Goal: Task Accomplishment & Management: Use online tool/utility

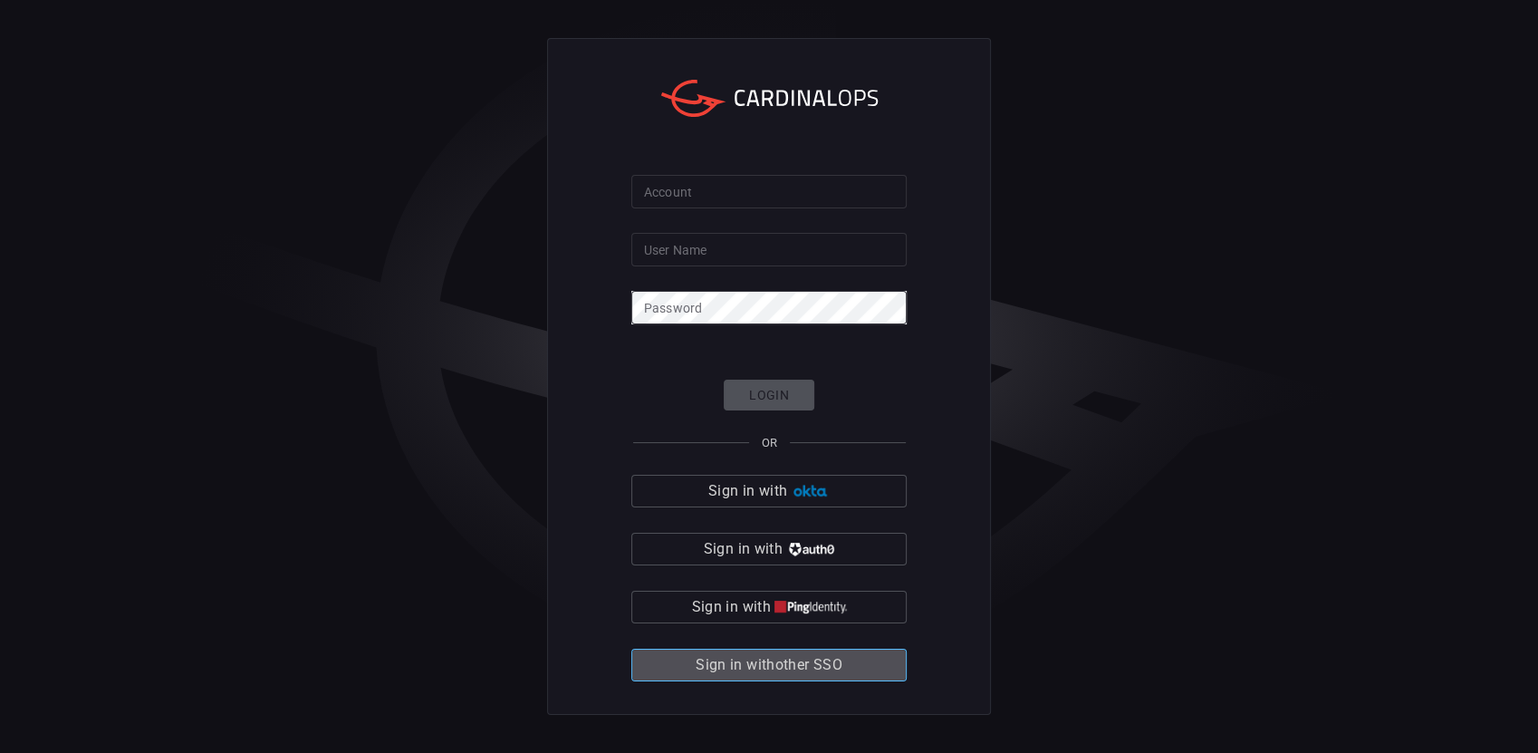
click at [781, 670] on span "Sign in with other SSO" at bounding box center [769, 664] width 147 height 25
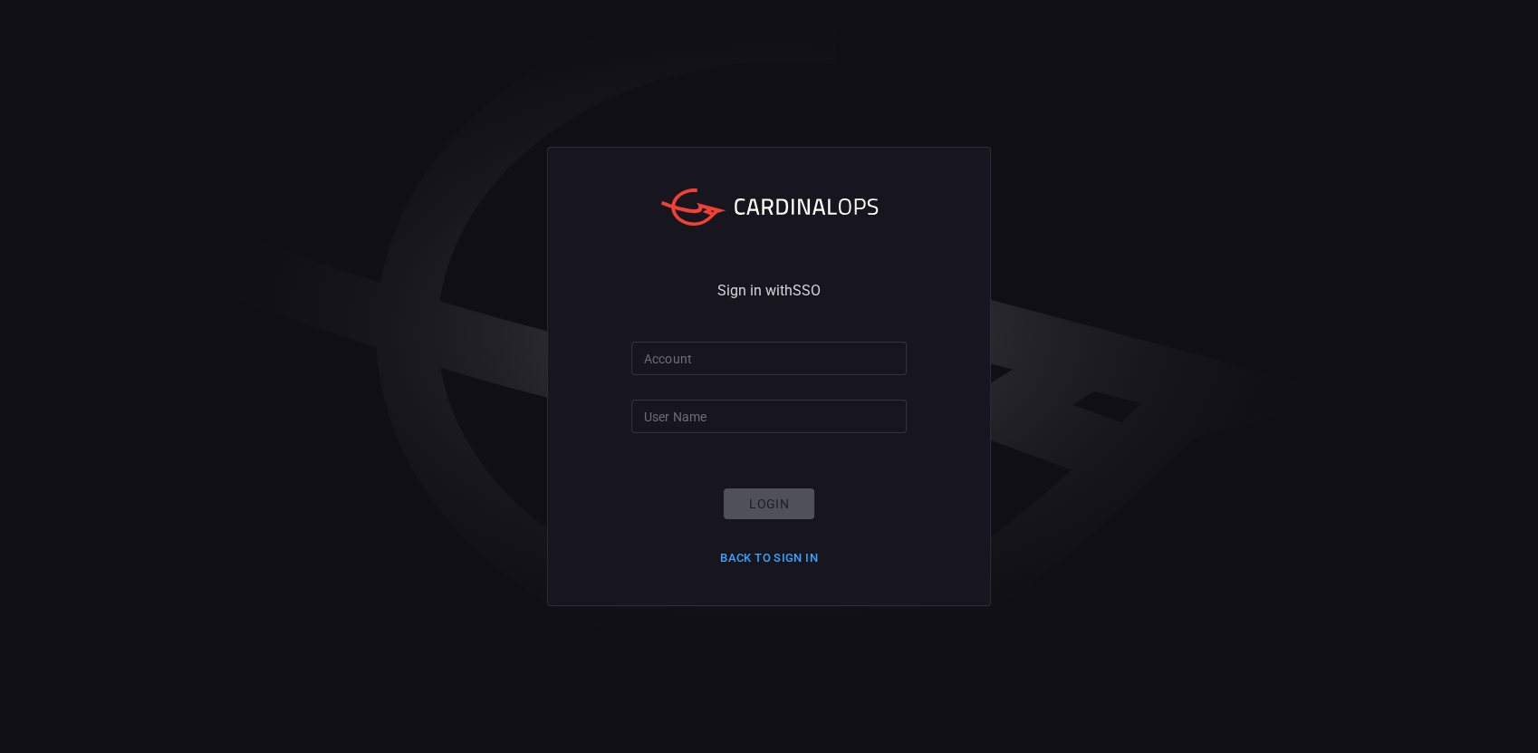
click at [748, 367] on input "Account" at bounding box center [768, 358] width 275 height 34
type input "smbc"
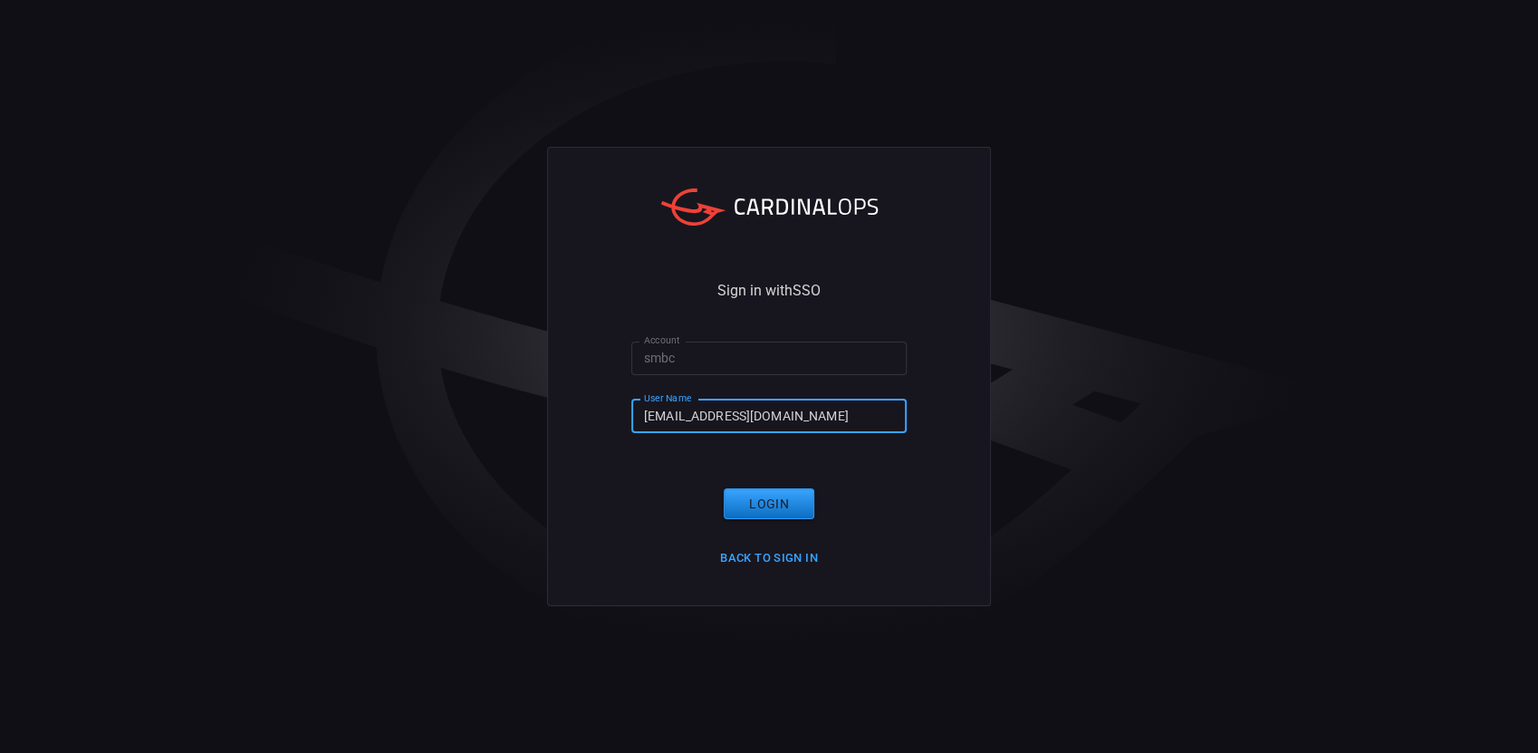
type input "[EMAIL_ADDRESS][DOMAIN_NAME]"
click button "Login" at bounding box center [769, 504] width 91 height 32
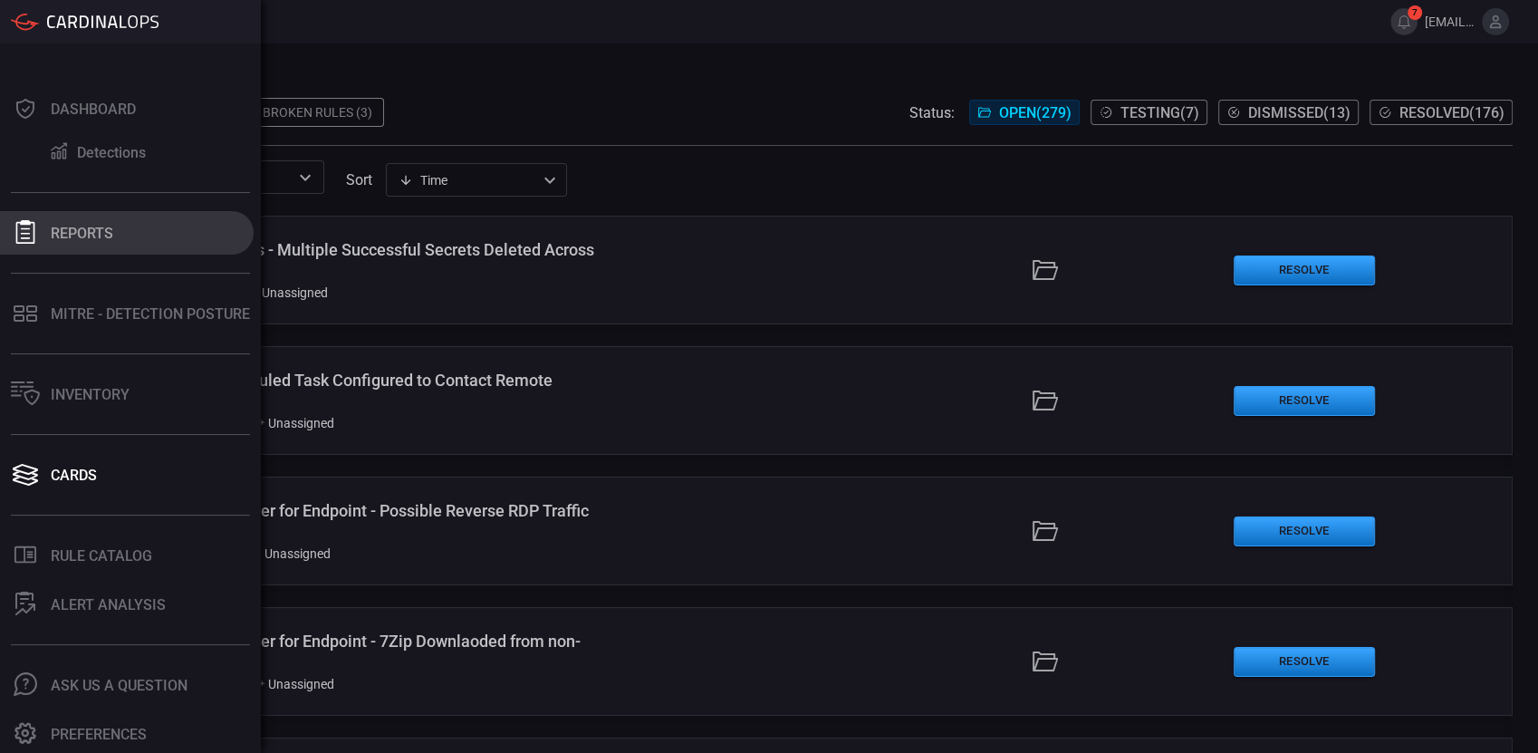
click at [84, 232] on div "Reports" at bounding box center [82, 233] width 62 height 17
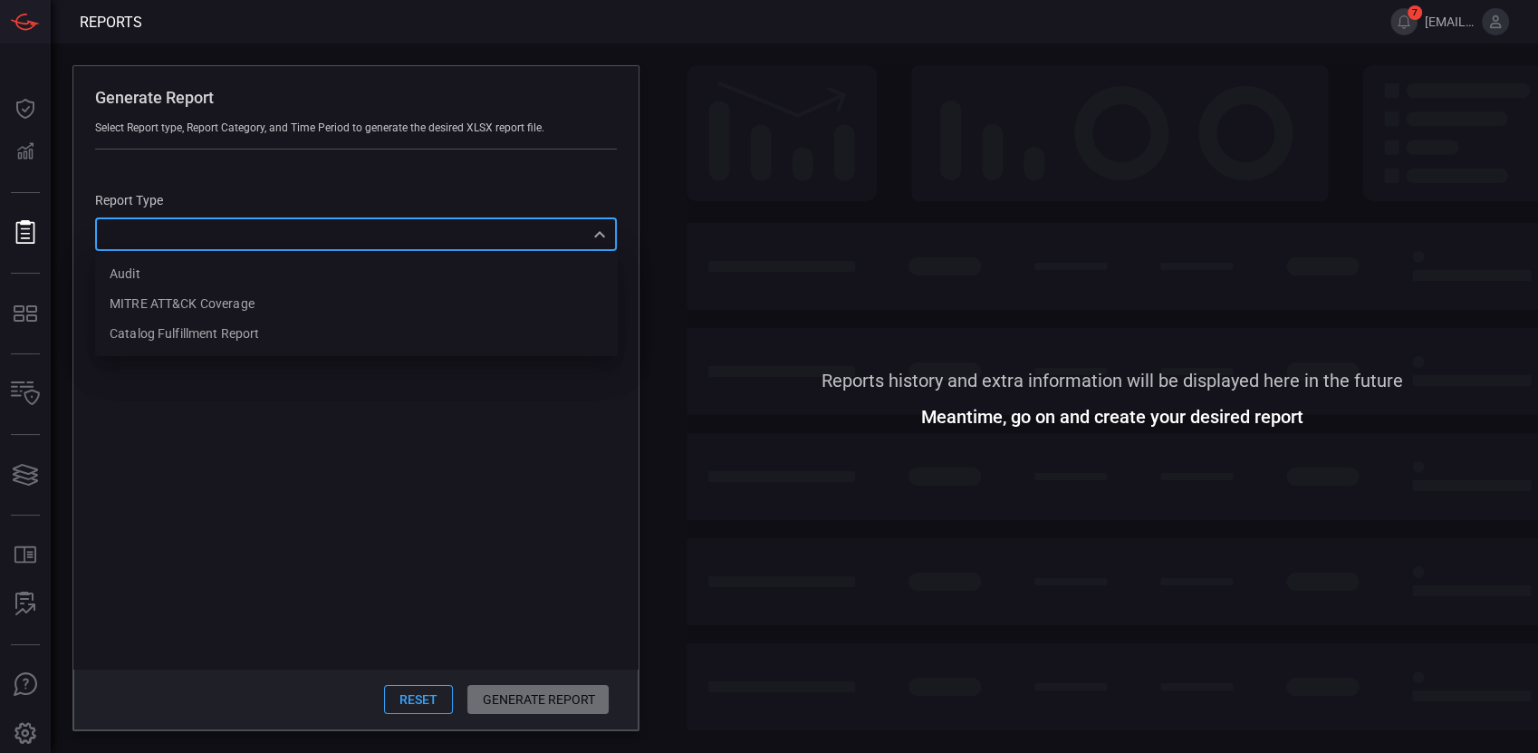
click at [354, 239] on div "​ Audit MITRE ATT&CK Coverage Catalog fulfillment report ​" at bounding box center [356, 234] width 522 height 34
click at [697, 103] on div at bounding box center [769, 376] width 1538 height 753
click at [428, 706] on button "Reset" at bounding box center [418, 699] width 69 height 29
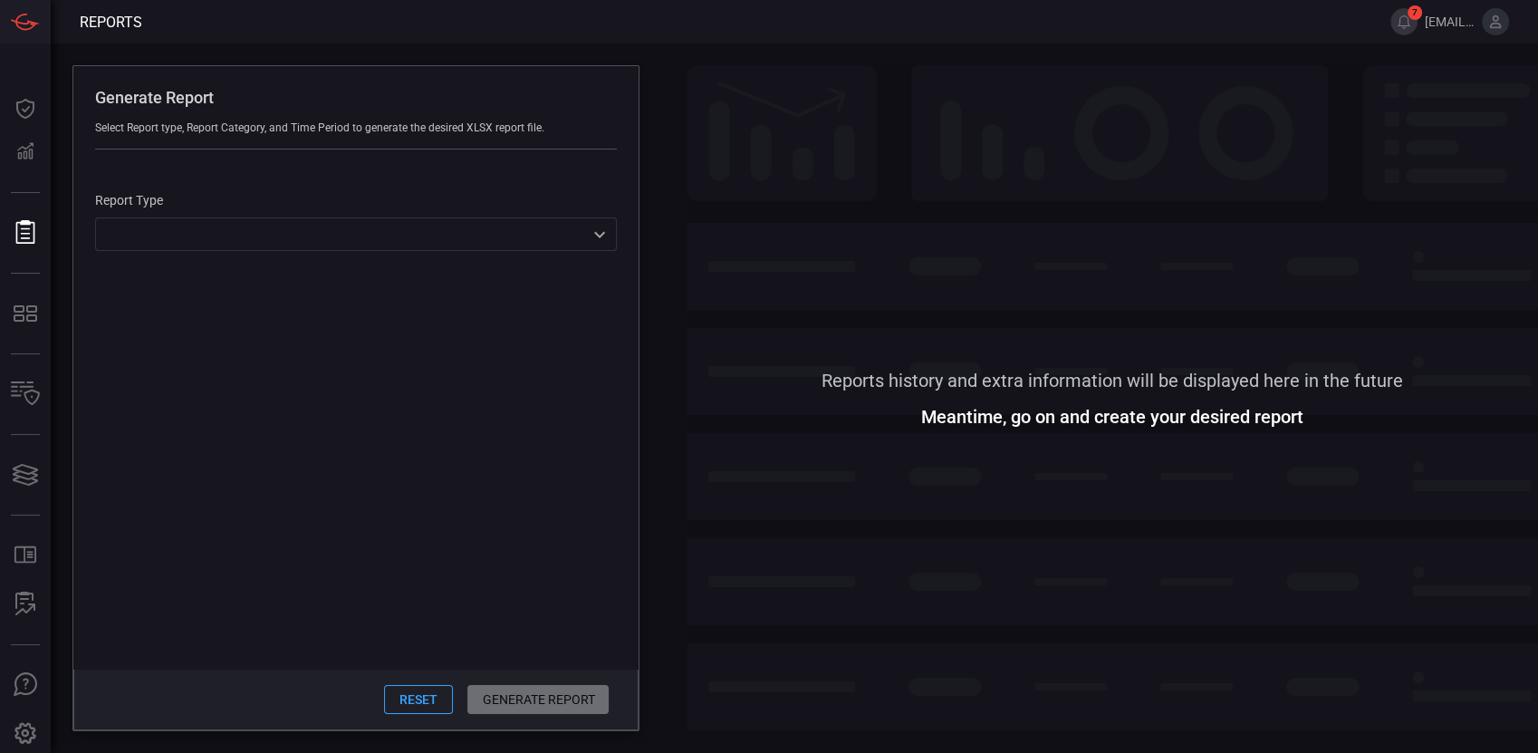
click at [754, 488] on span at bounding box center [1112, 578] width 851 height 308
click at [754, 487] on span at bounding box center [1112, 578] width 851 height 308
click at [101, 15] on span "Reports" at bounding box center [111, 22] width 62 height 17
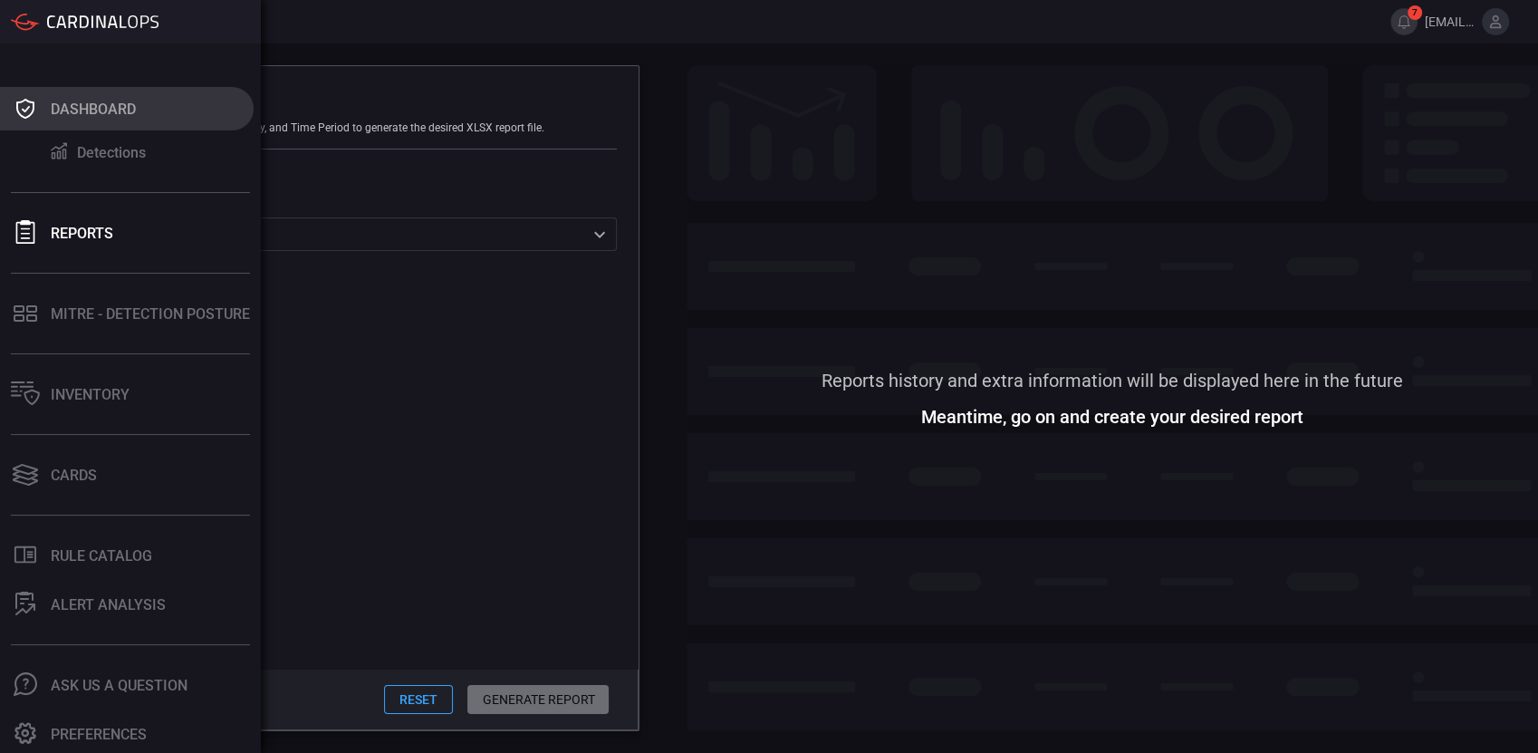
click at [99, 101] on div "Dashboard" at bounding box center [93, 109] width 85 height 17
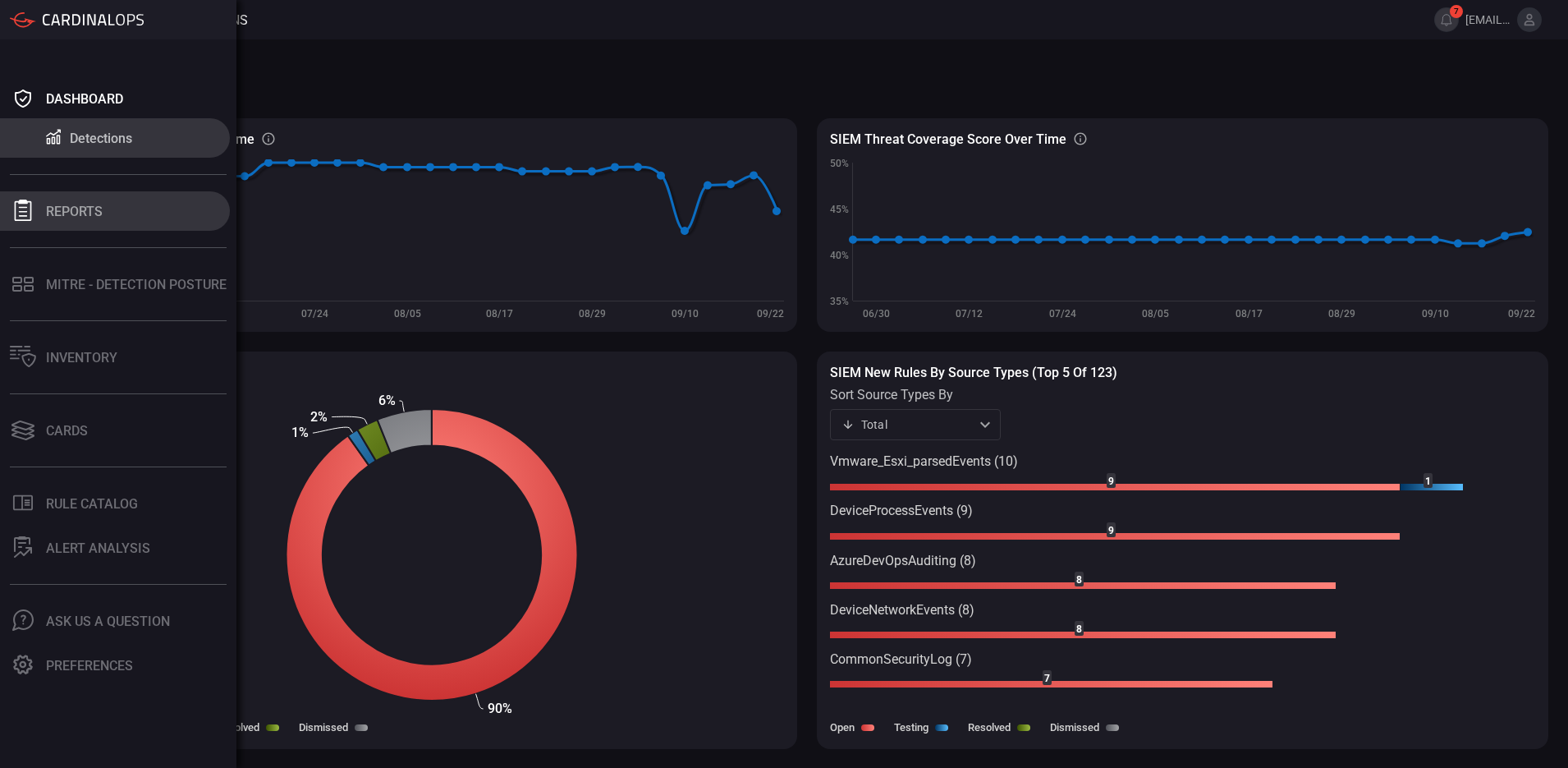
click at [80, 200] on button "Reports" at bounding box center [115, 210] width 230 height 39
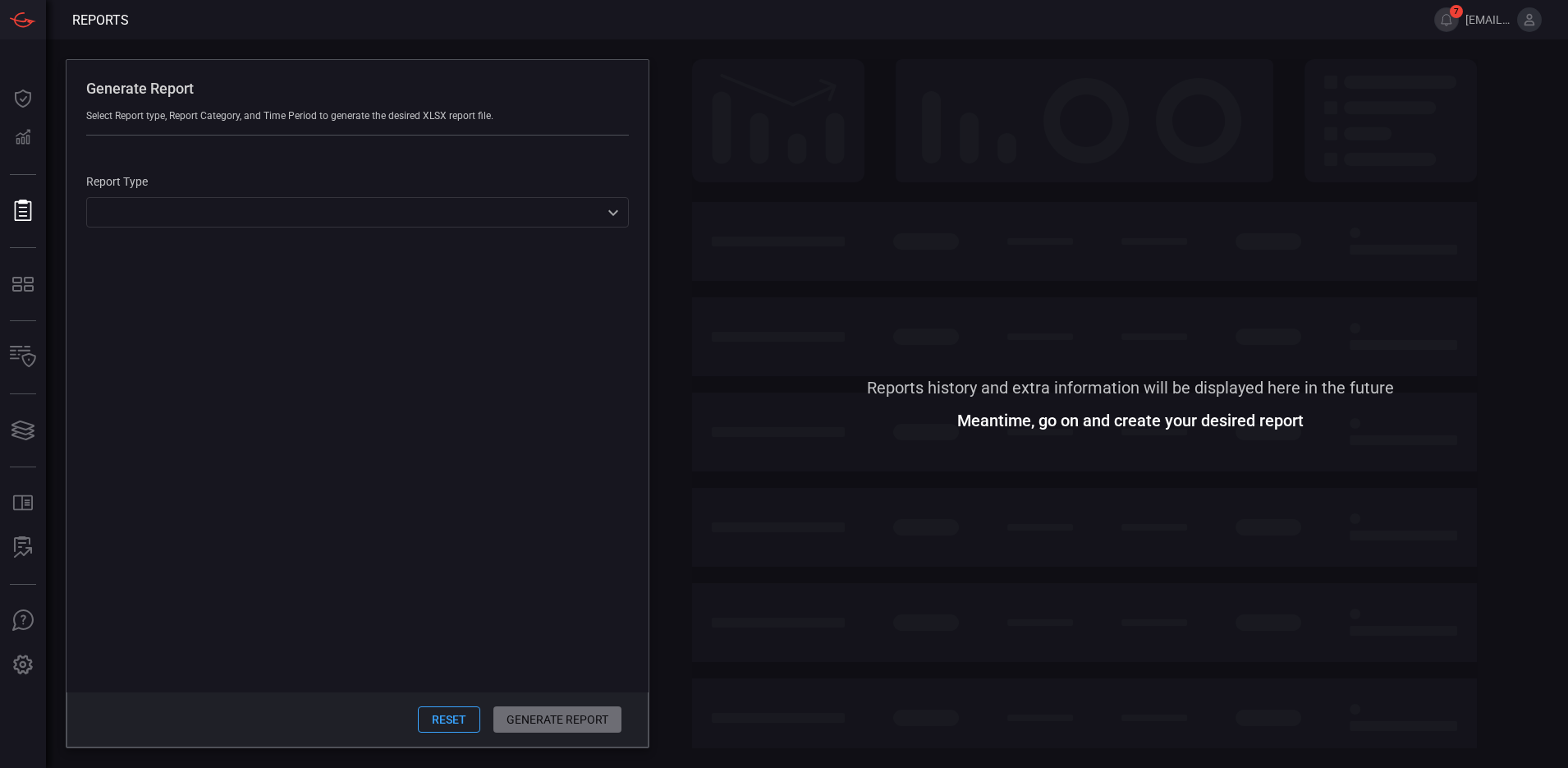
click at [329, 200] on div "​ ​" at bounding box center [357, 212] width 543 height 31
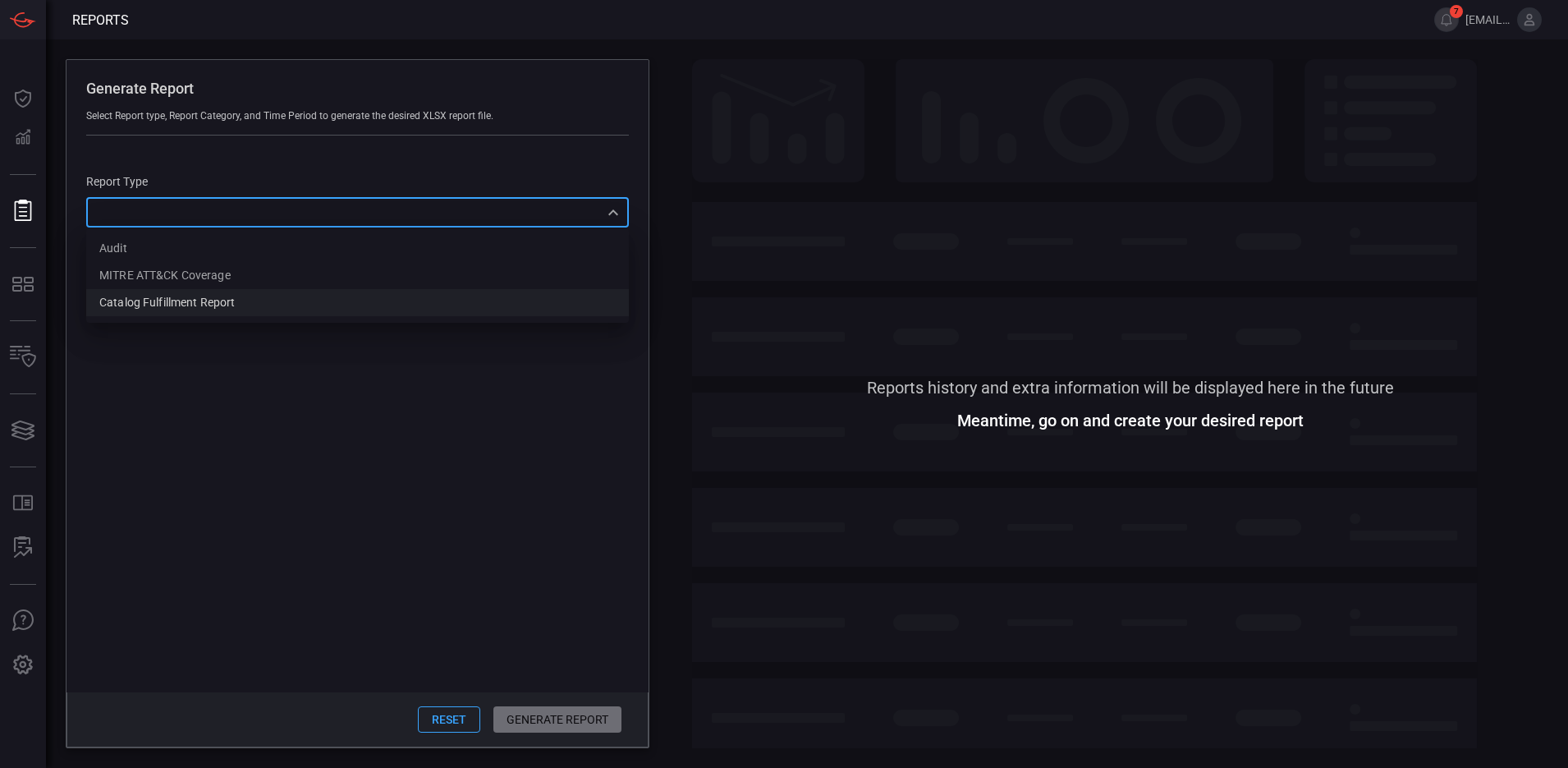
click at [218, 299] on div "Catalog fulfillment report" at bounding box center [167, 302] width 135 height 17
type input "CatalogReport"
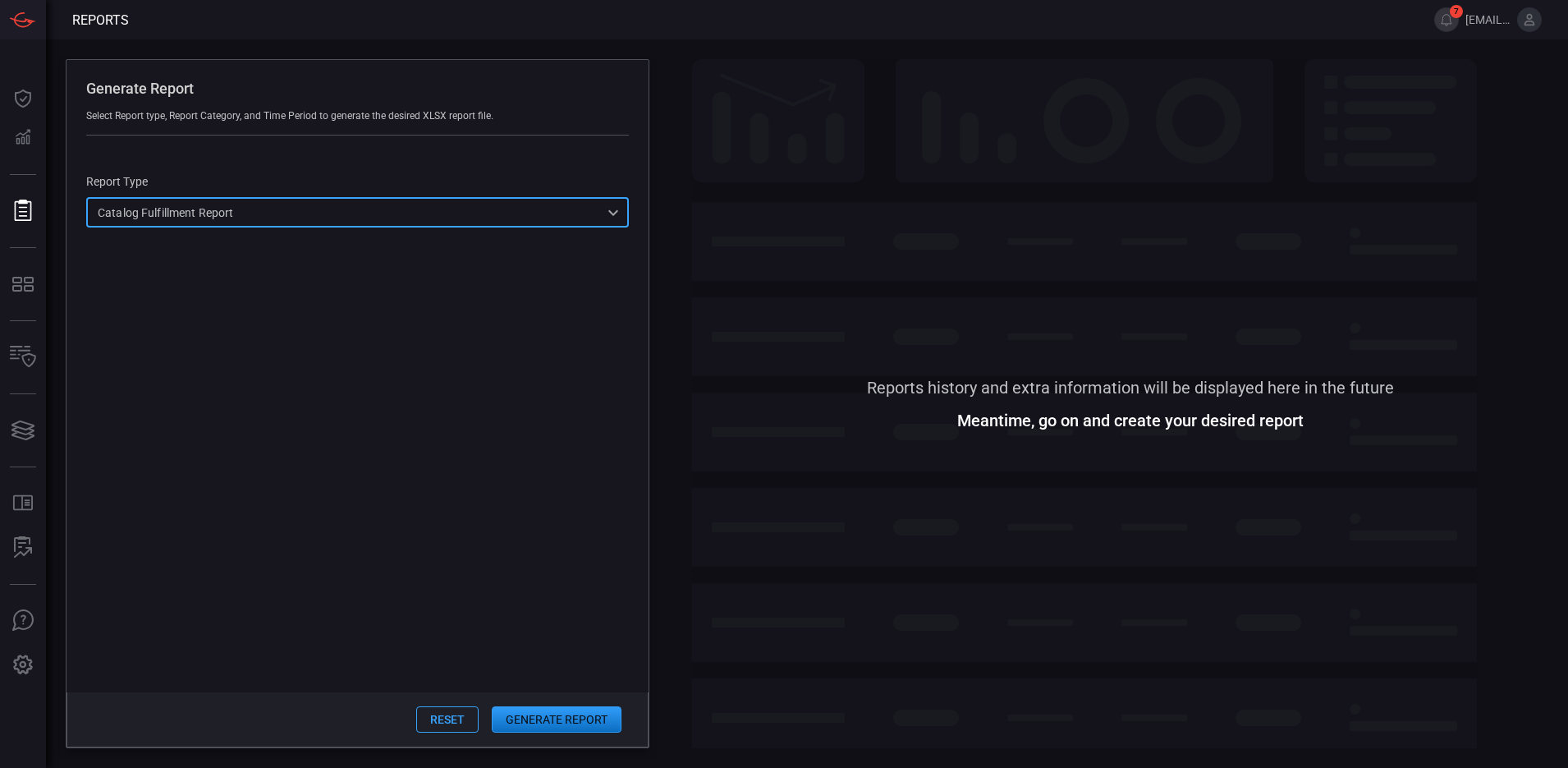
click at [570, 682] on button "Generate Report" at bounding box center [557, 719] width 130 height 26
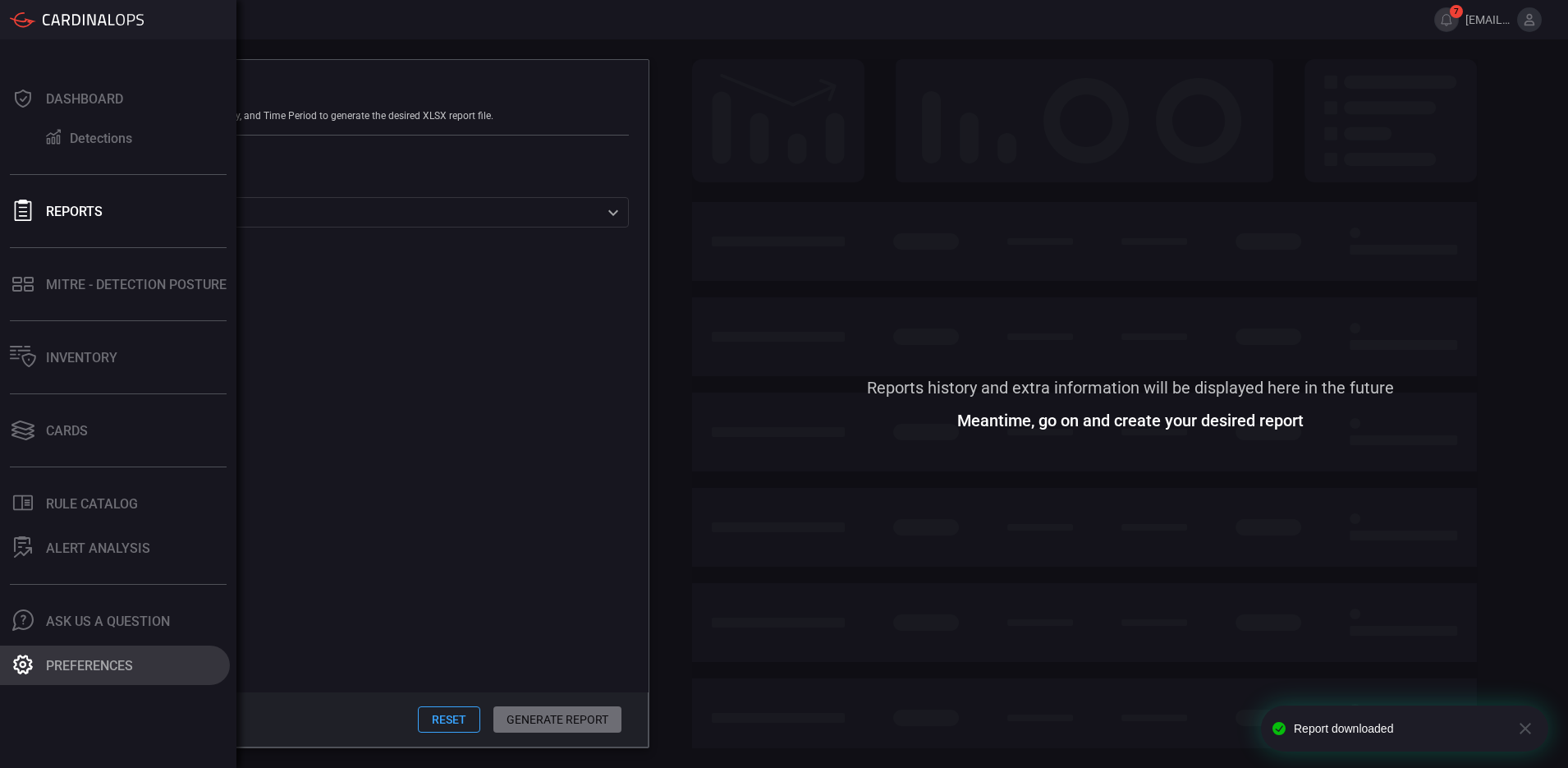
click at [102, 660] on div "Preferences" at bounding box center [90, 665] width 87 height 15
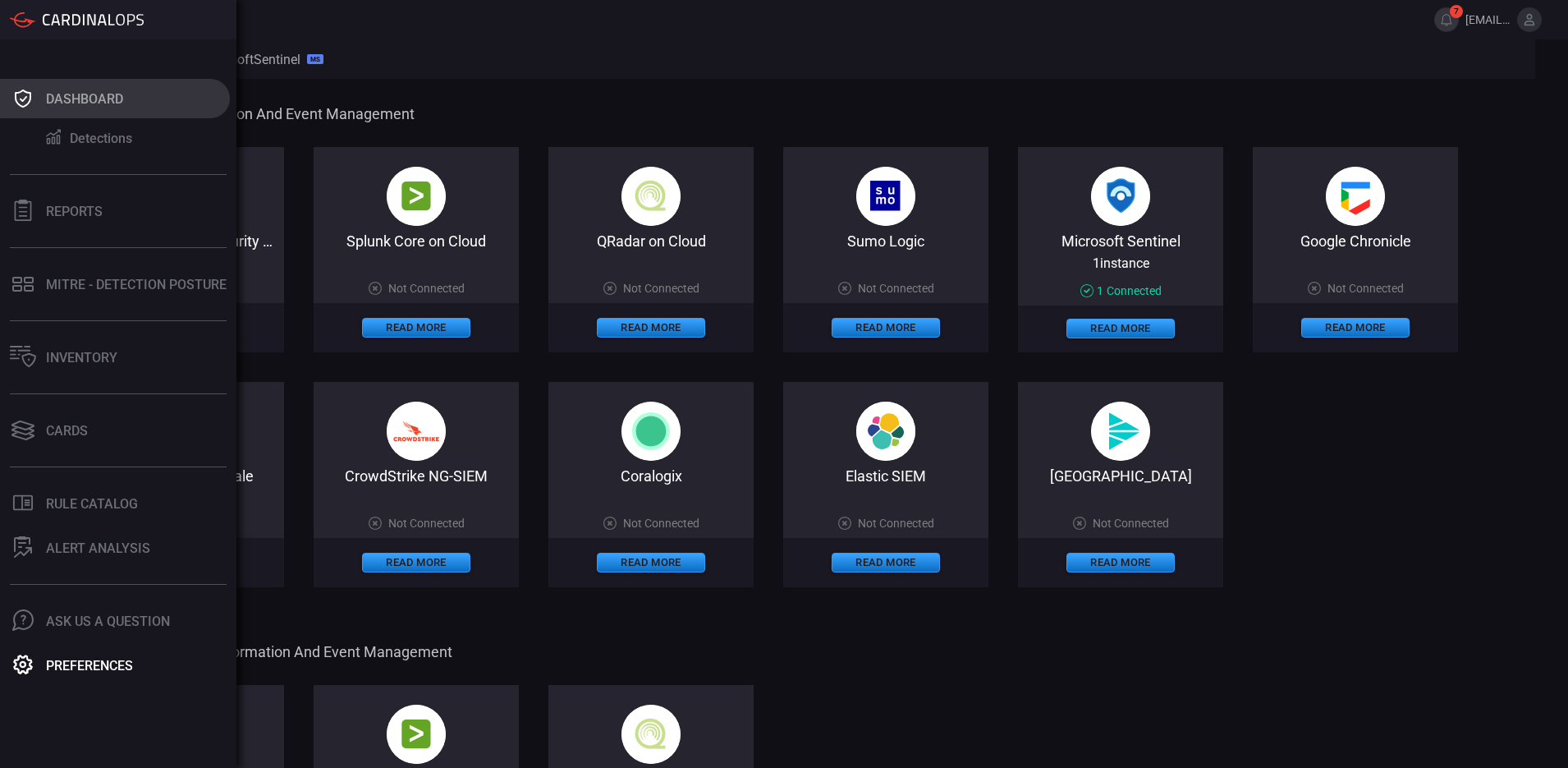
click at [76, 90] on button "Dashboard" at bounding box center [115, 98] width 230 height 39
